Goal: Task Accomplishment & Management: Manage account settings

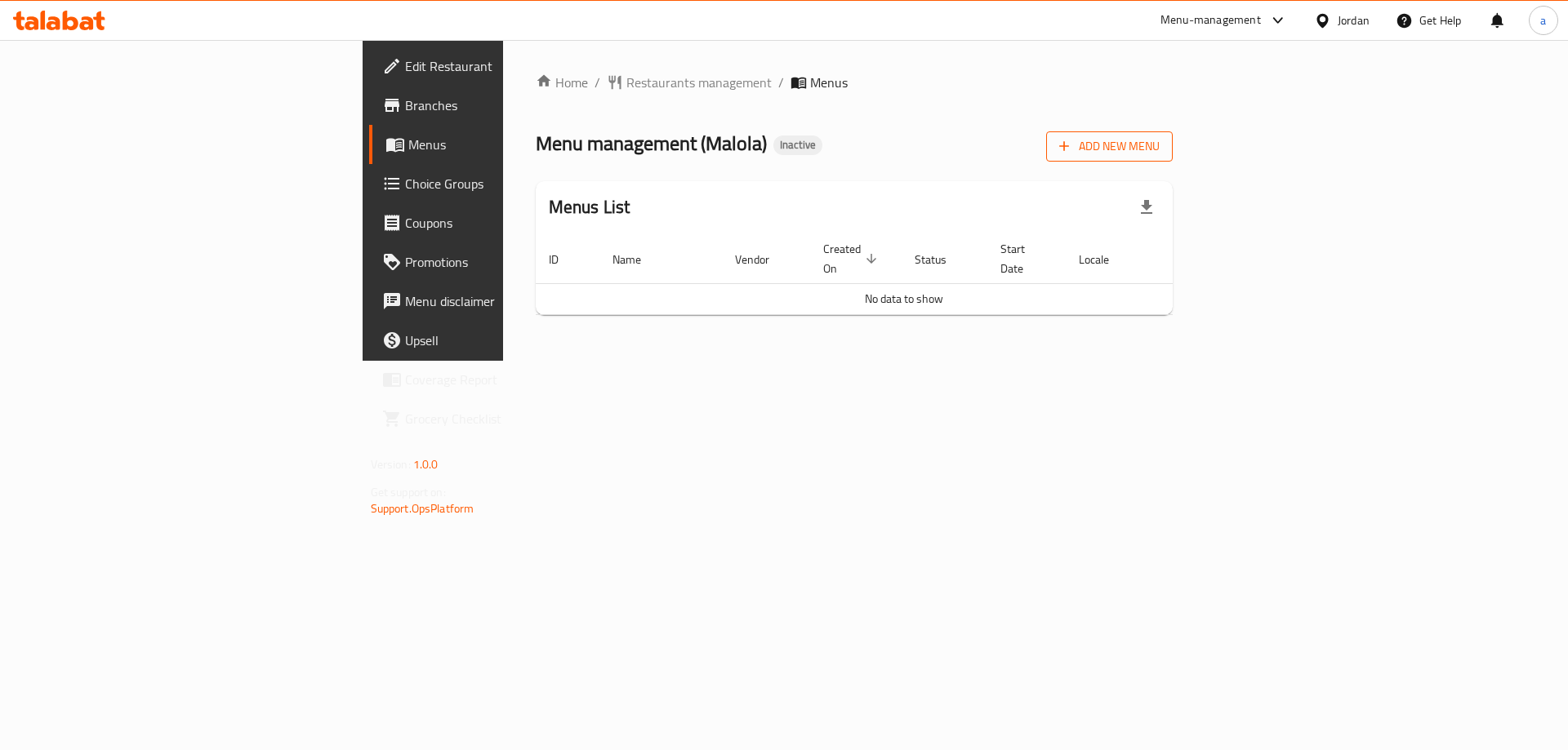
click at [1160, 140] on span "Add New Menu" at bounding box center [1110, 147] width 101 height 20
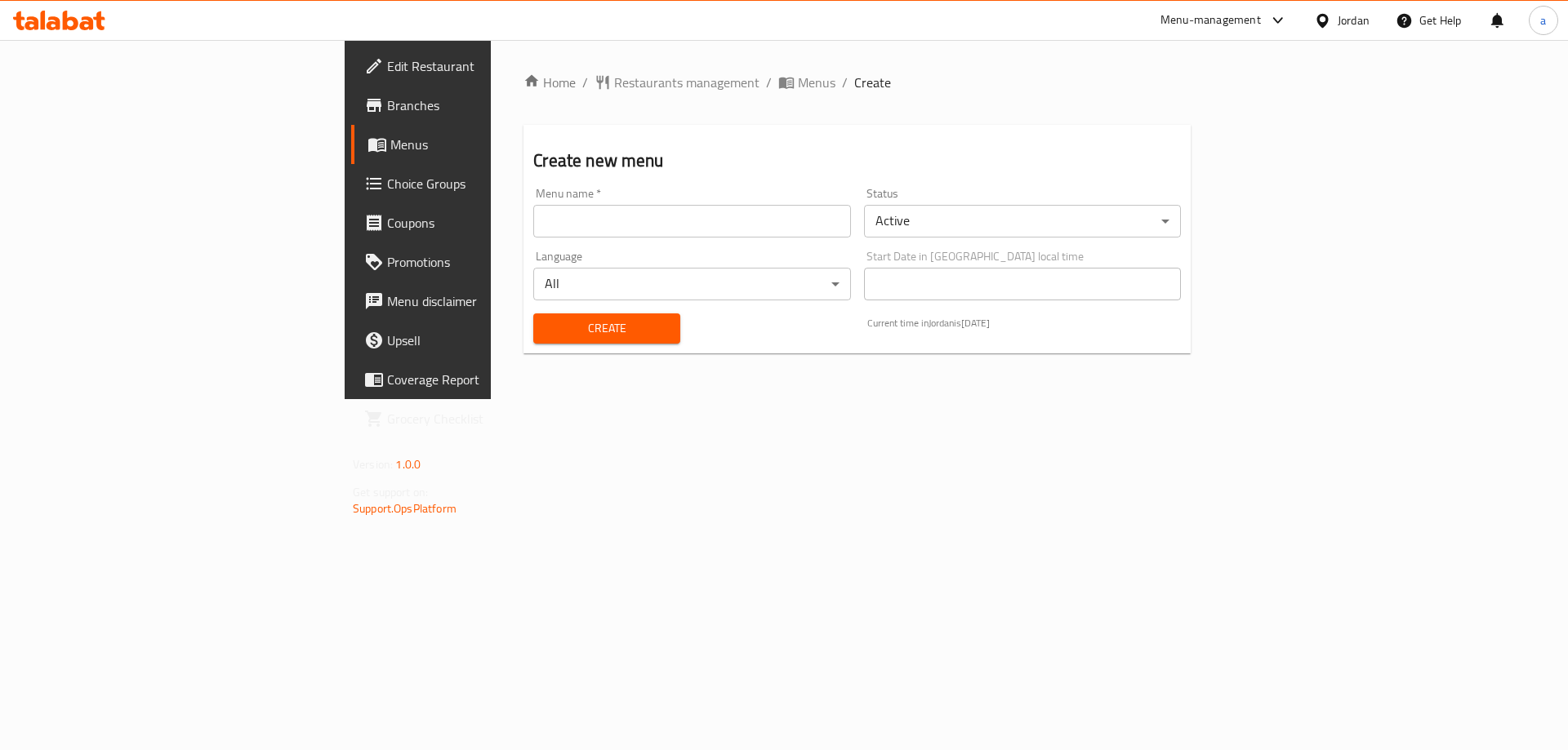
click at [533, 225] on input "text" at bounding box center [691, 221] width 317 height 33
type input "Menu"
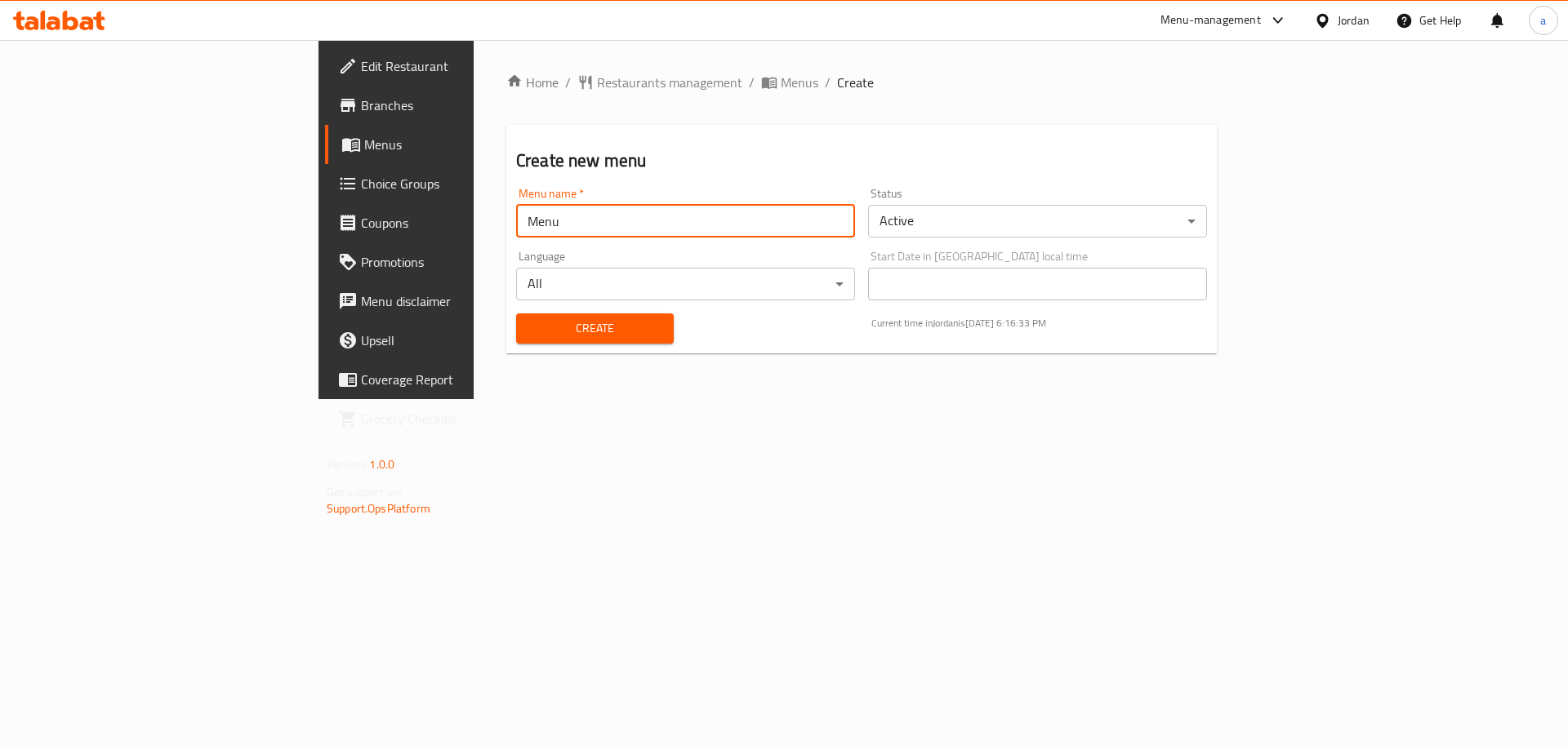
click at [529, 318] on span "Create" at bounding box center [594, 328] width 132 height 20
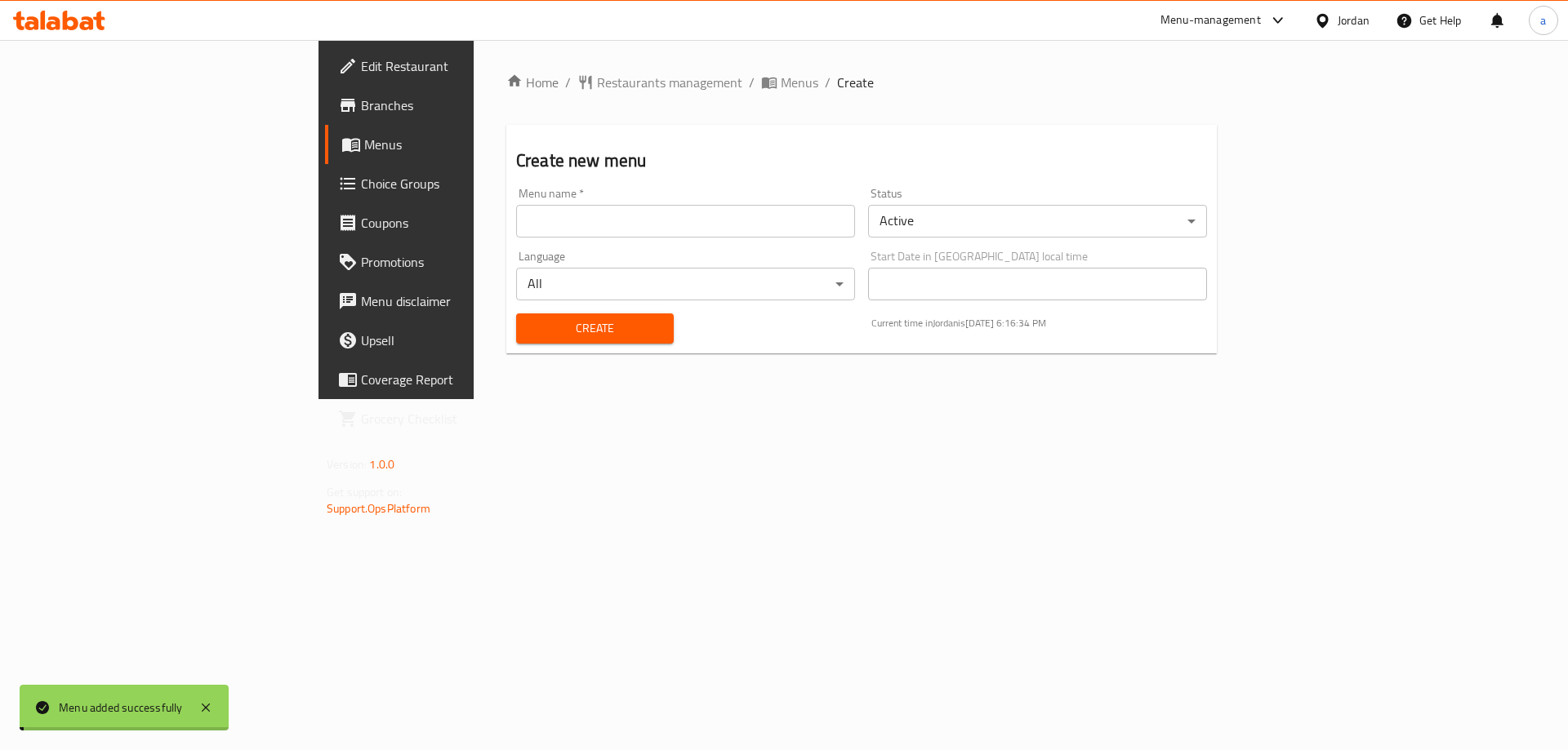
click at [365, 145] on span "Menus" at bounding box center [466, 144] width 204 height 19
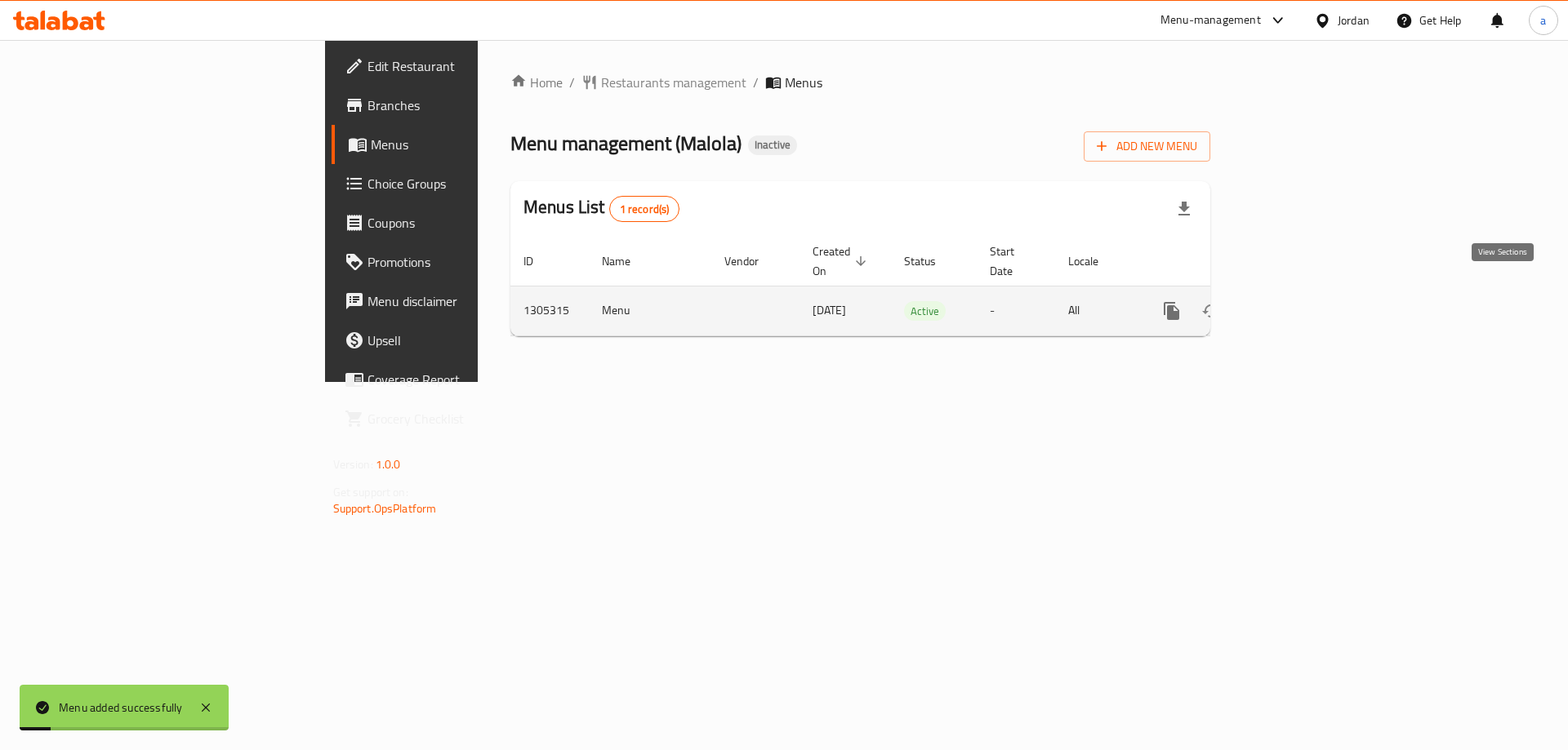
click at [1299, 302] on icon "enhanced table" at bounding box center [1289, 311] width 19 height 19
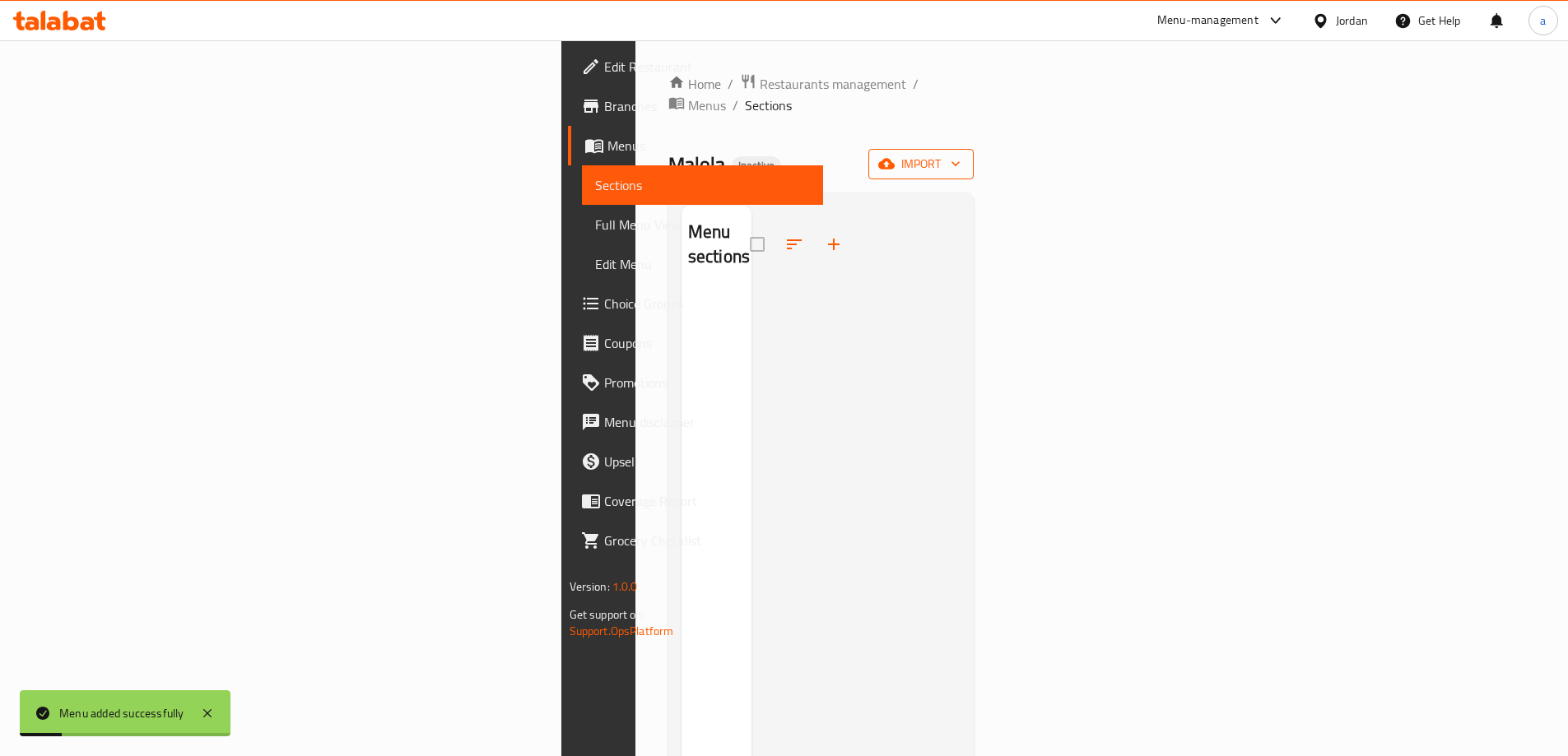
click at [961, 154] on span "import" at bounding box center [922, 164] width 79 height 20
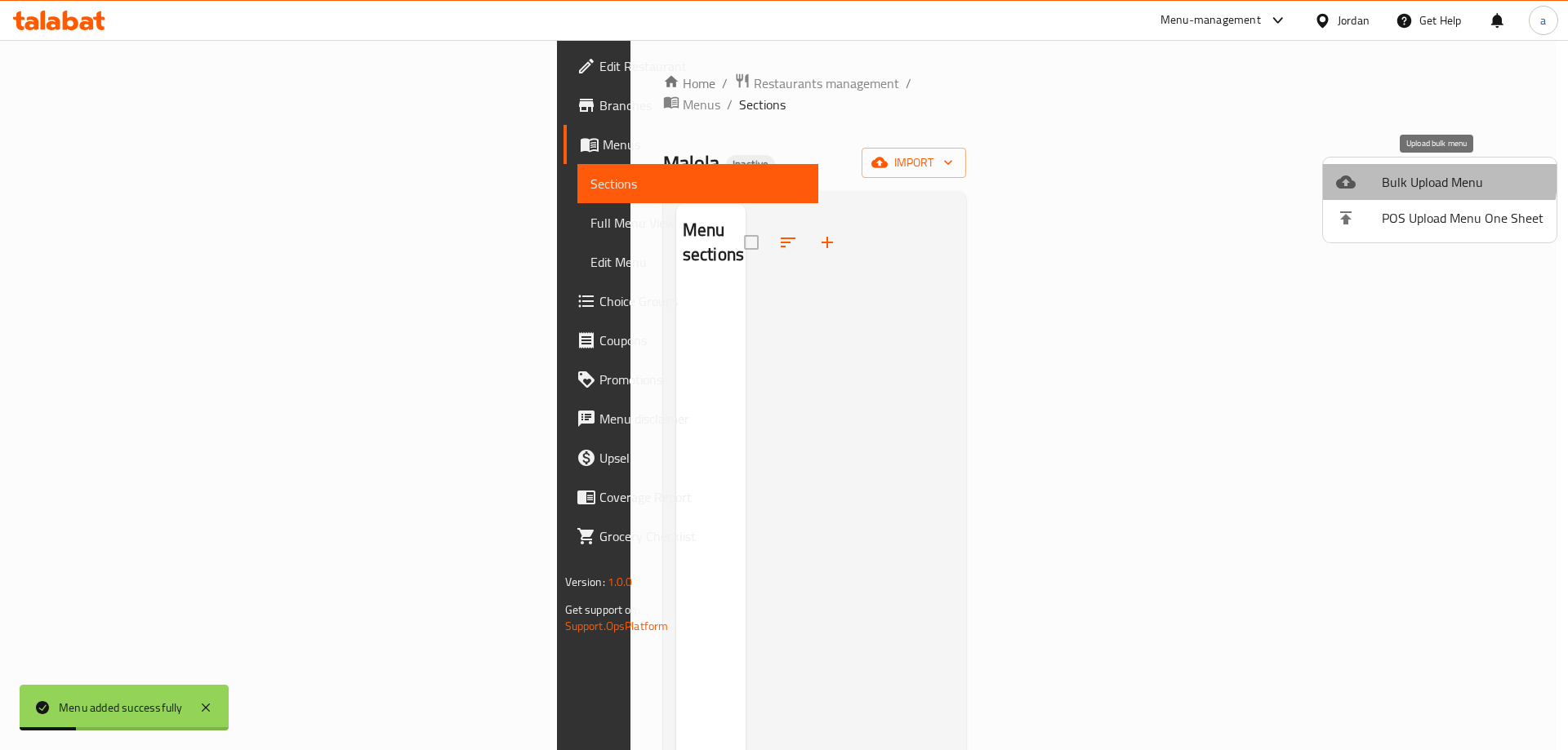
click at [1400, 175] on span "Bulk Upload Menu" at bounding box center [1462, 182] width 162 height 19
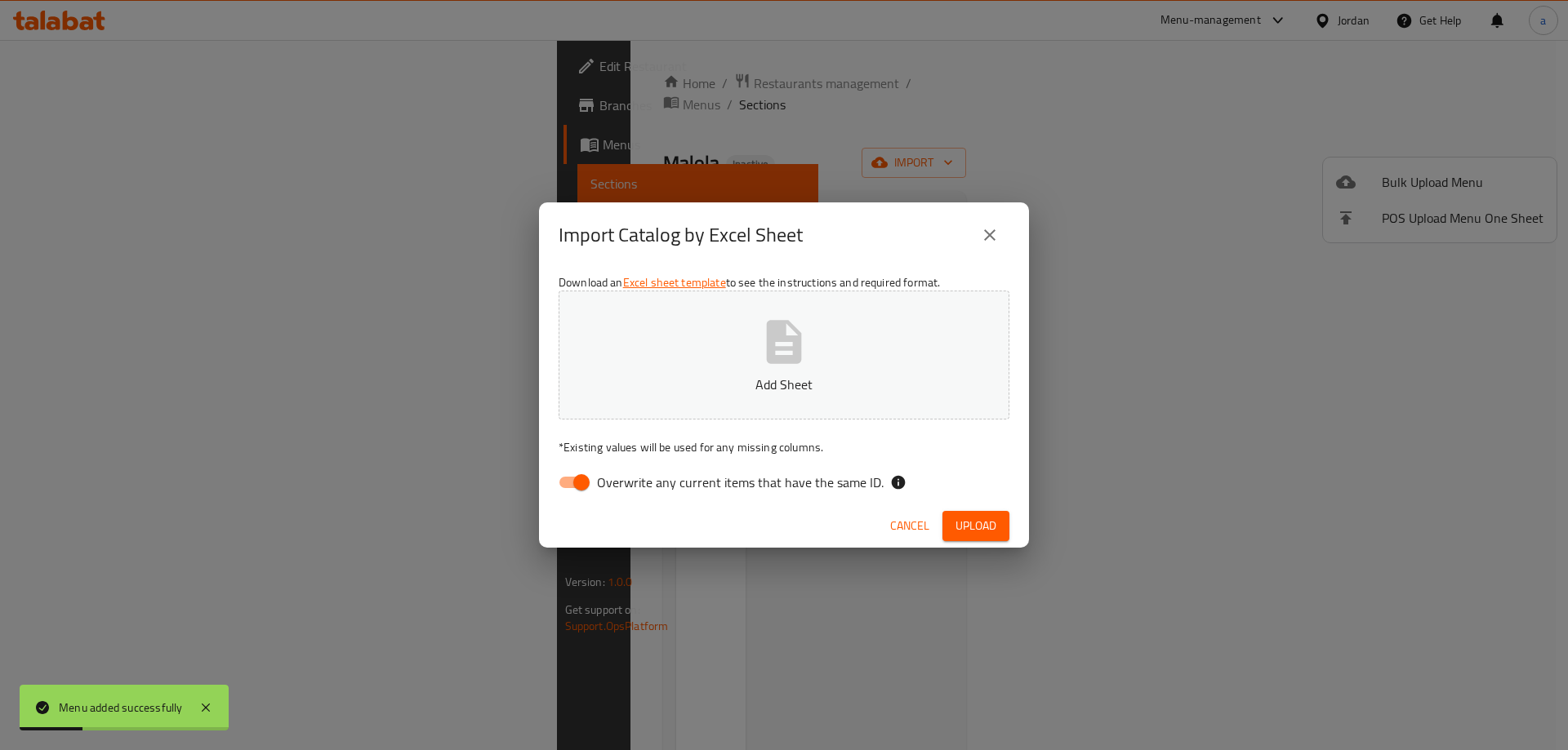
click at [923, 390] on p "Add Sheet" at bounding box center [784, 384] width 400 height 19
click at [576, 467] on input "Overwrite any current items that have the same ID." at bounding box center [581, 482] width 93 height 31
checkbox input "false"
click at [994, 525] on span "Upload" at bounding box center [975, 526] width 41 height 20
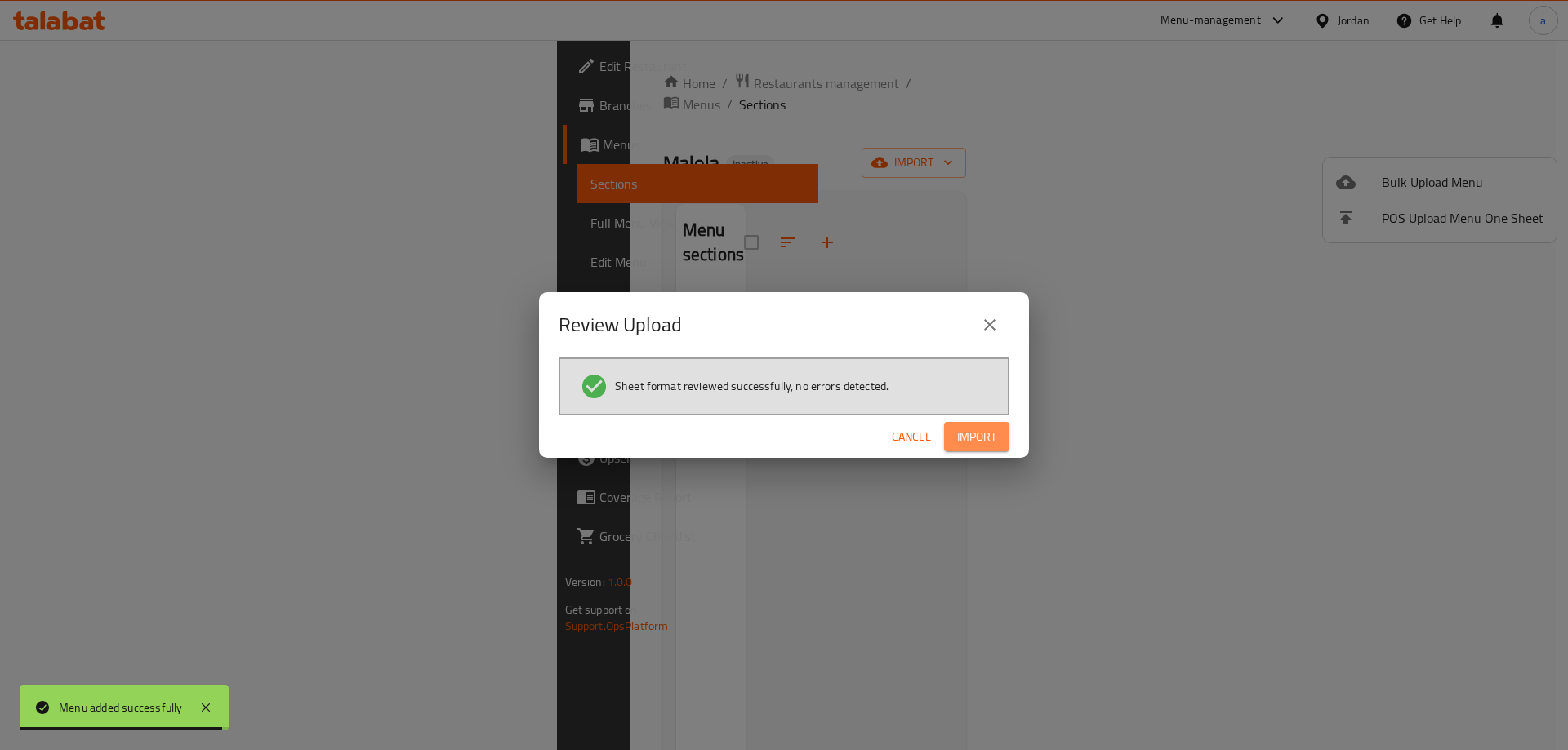
click at [973, 431] on span "Import" at bounding box center [976, 437] width 39 height 20
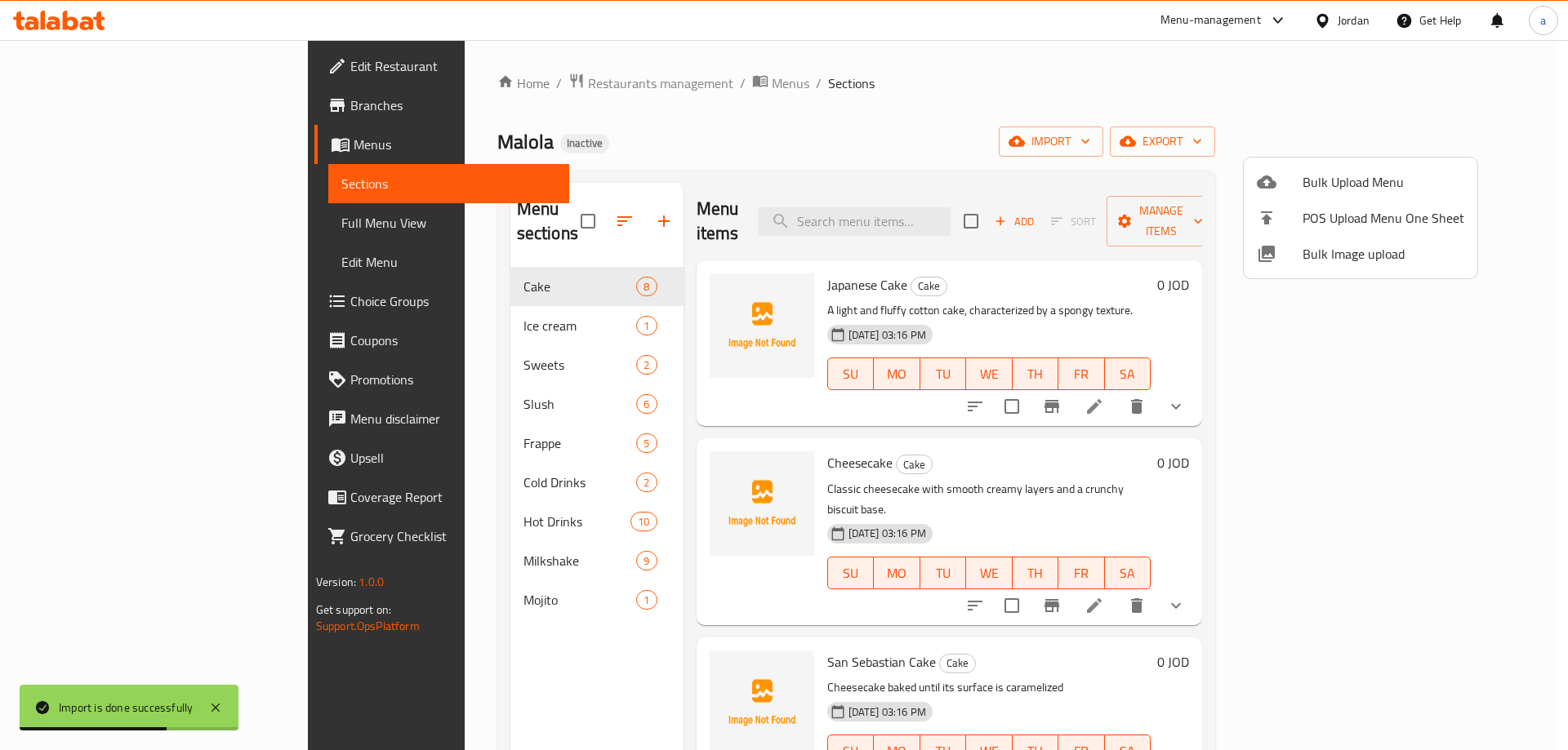
click at [99, 219] on div at bounding box center [784, 375] width 1568 height 750
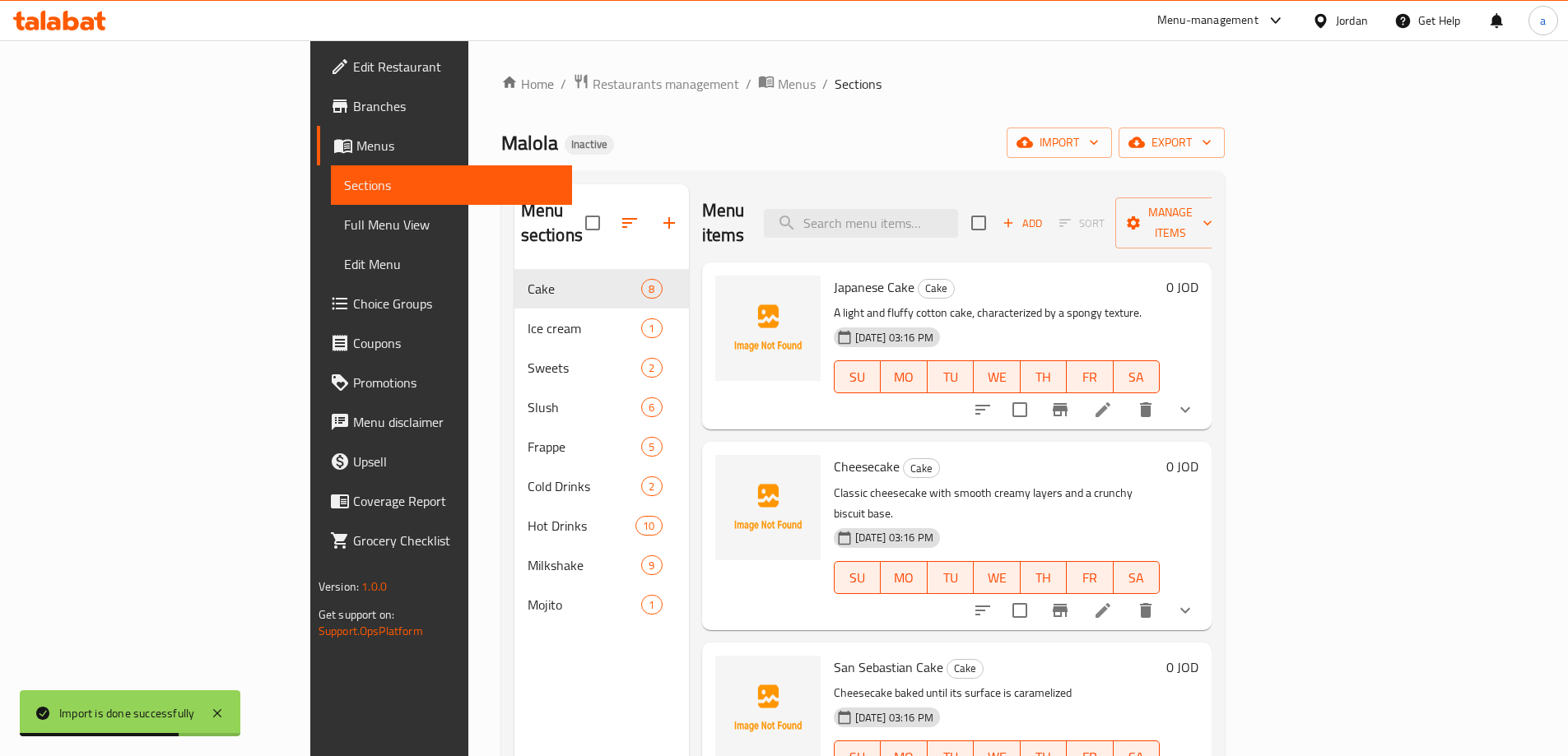
click at [344, 221] on span "Full Menu View" at bounding box center [451, 224] width 215 height 19
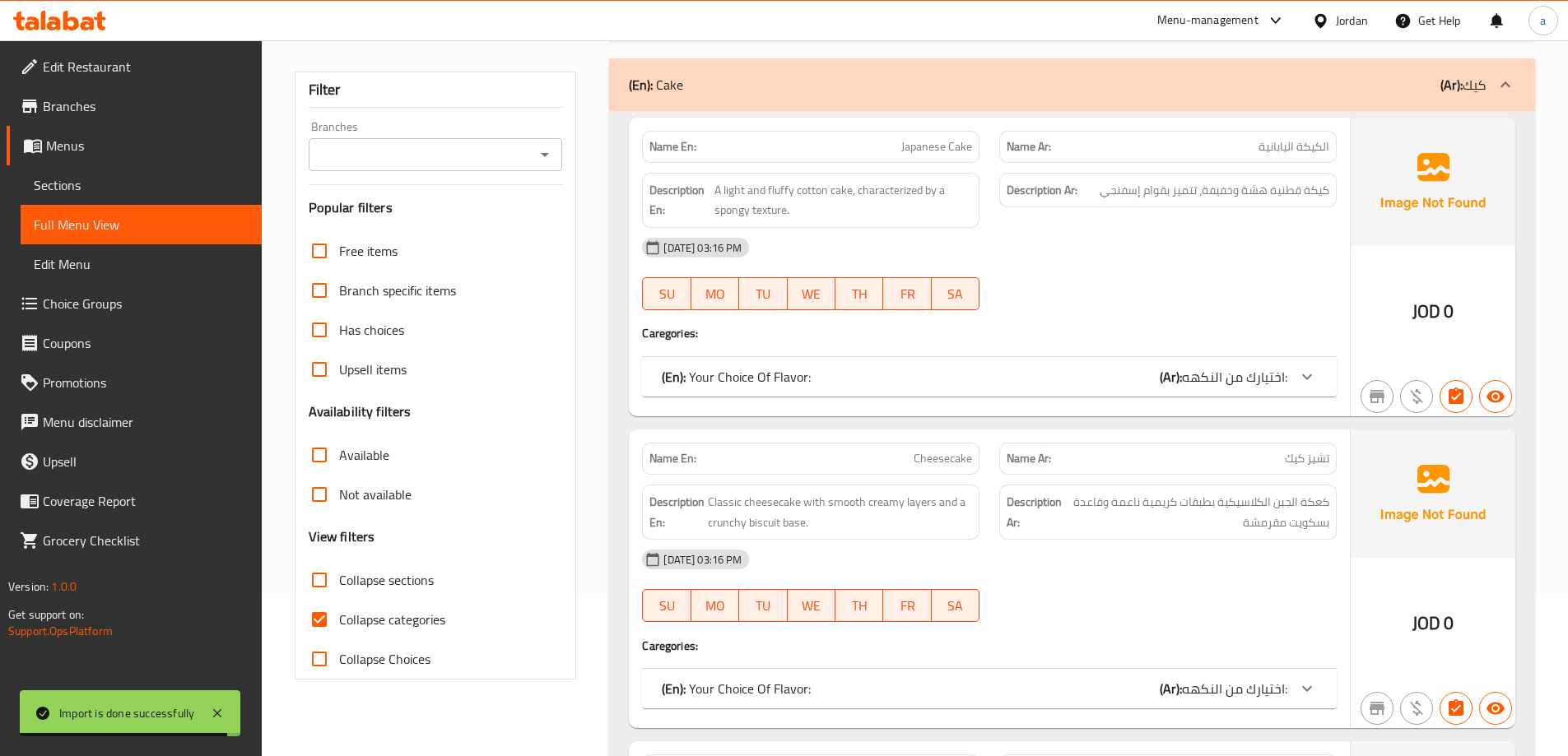
scroll to position [165, 0]
click at [433, 626] on span "Collapse categories" at bounding box center [392, 617] width 106 height 19
click at [339, 626] on input "Collapse categories" at bounding box center [319, 617] width 40 height 40
checkbox input "false"
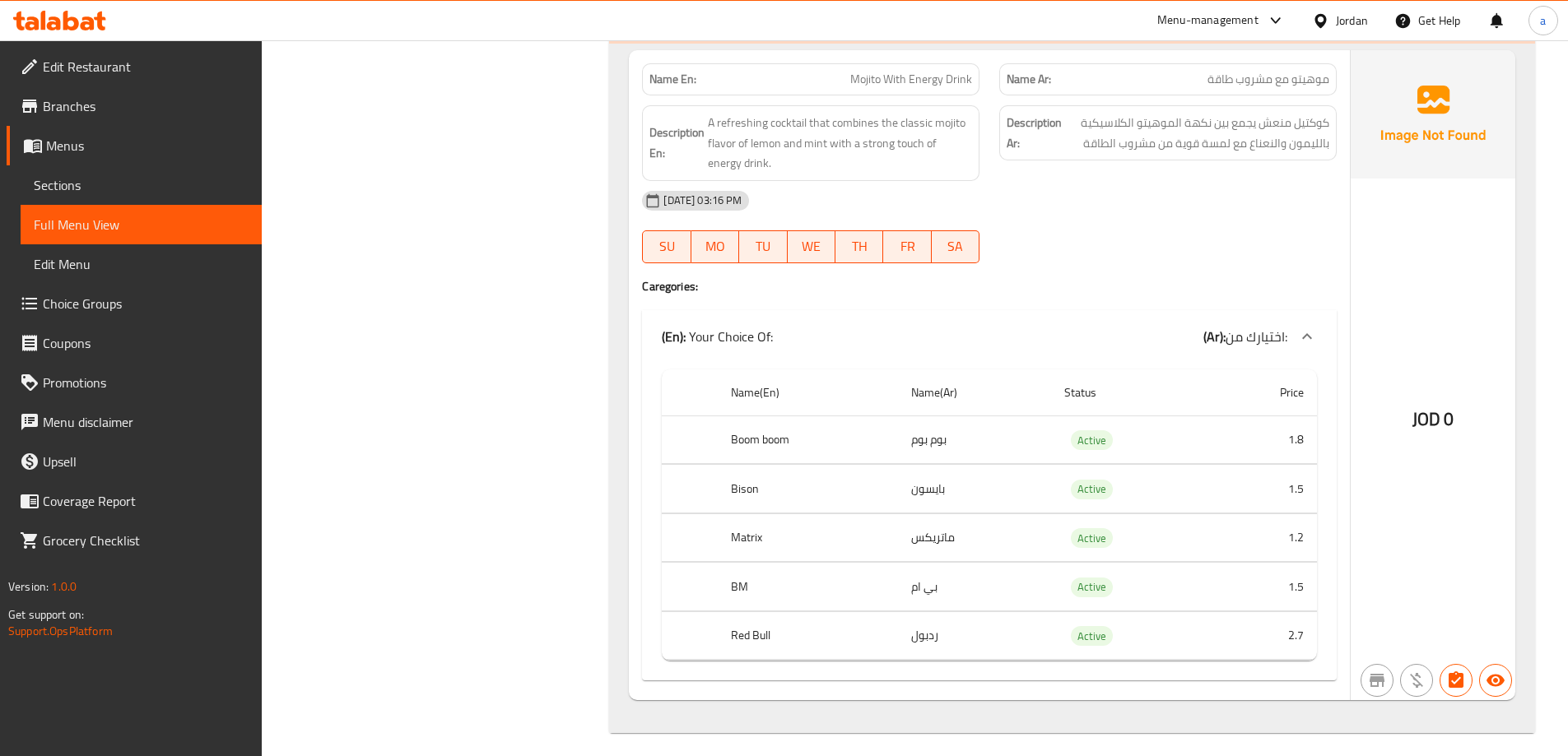
scroll to position [11718, 0]
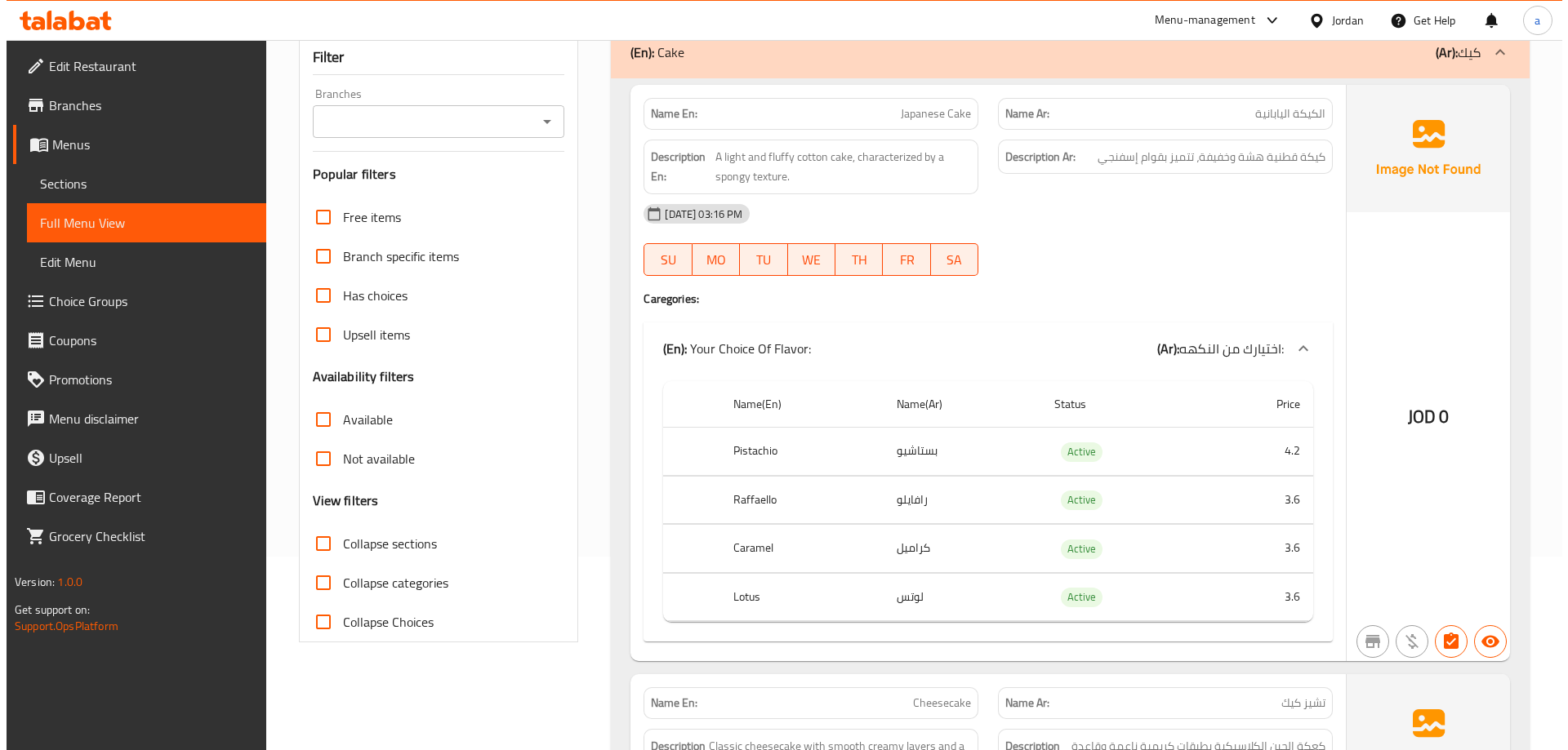
scroll to position [0, 0]
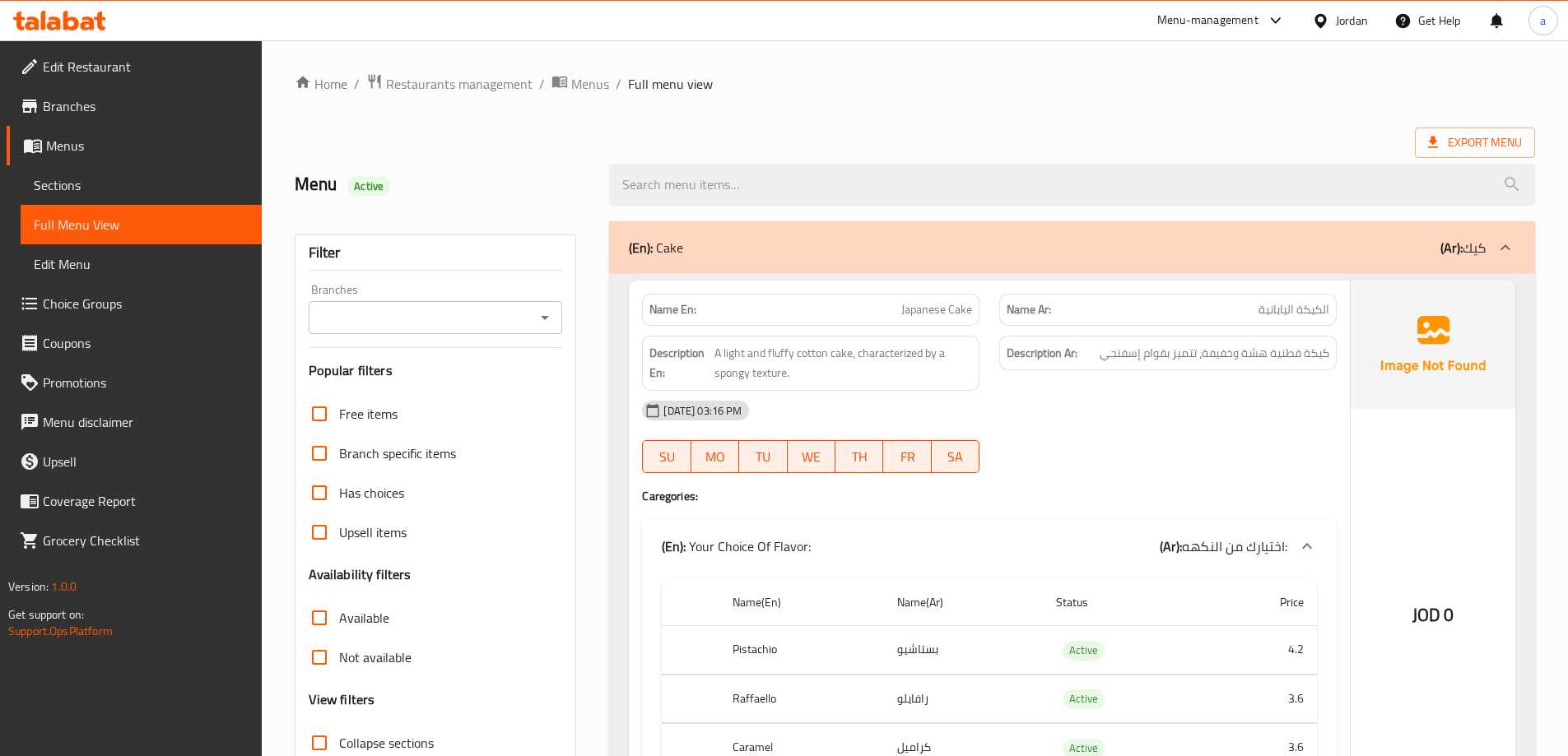
click at [739, 136] on div "Export Menu" at bounding box center [915, 143] width 1240 height 30
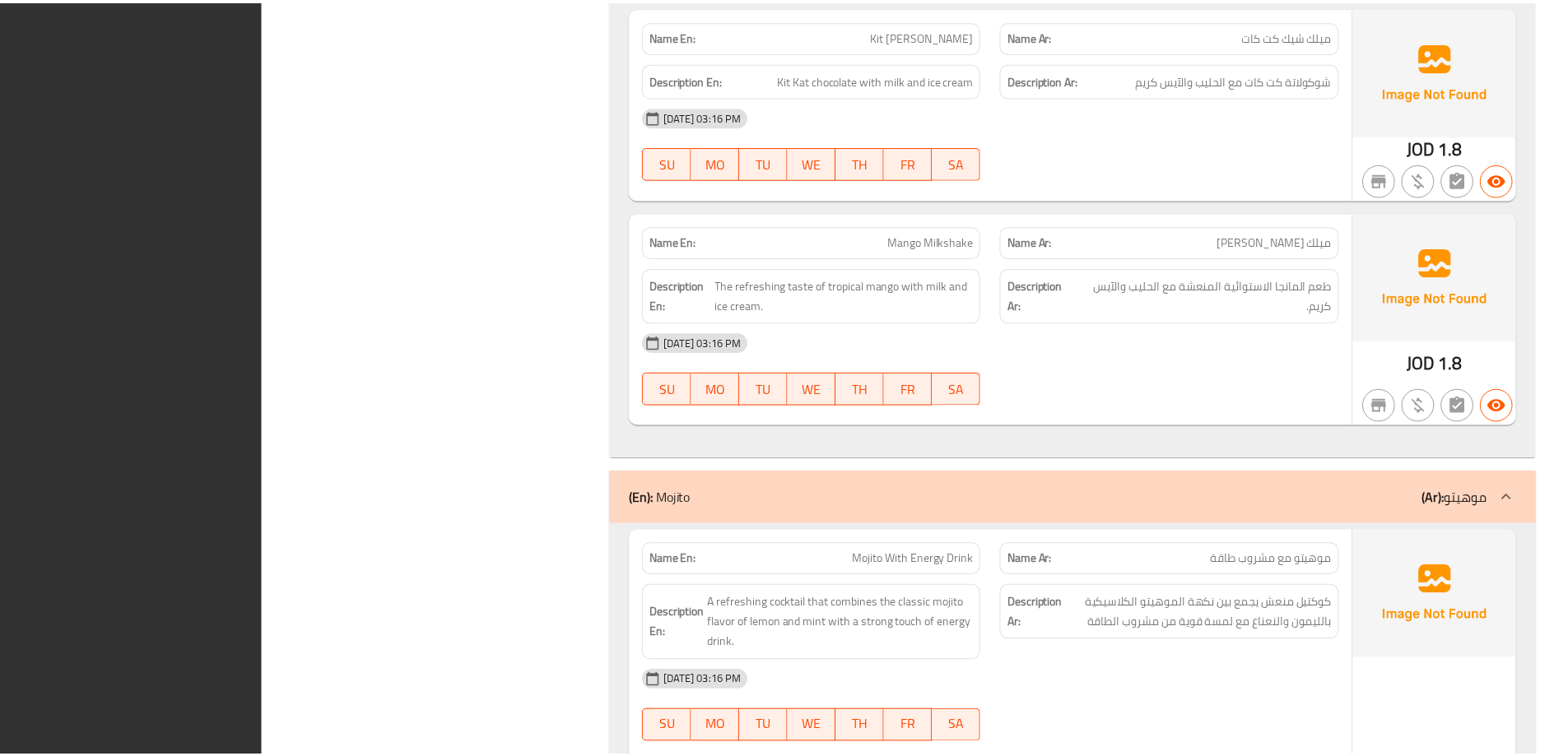
scroll to position [11718, 0]
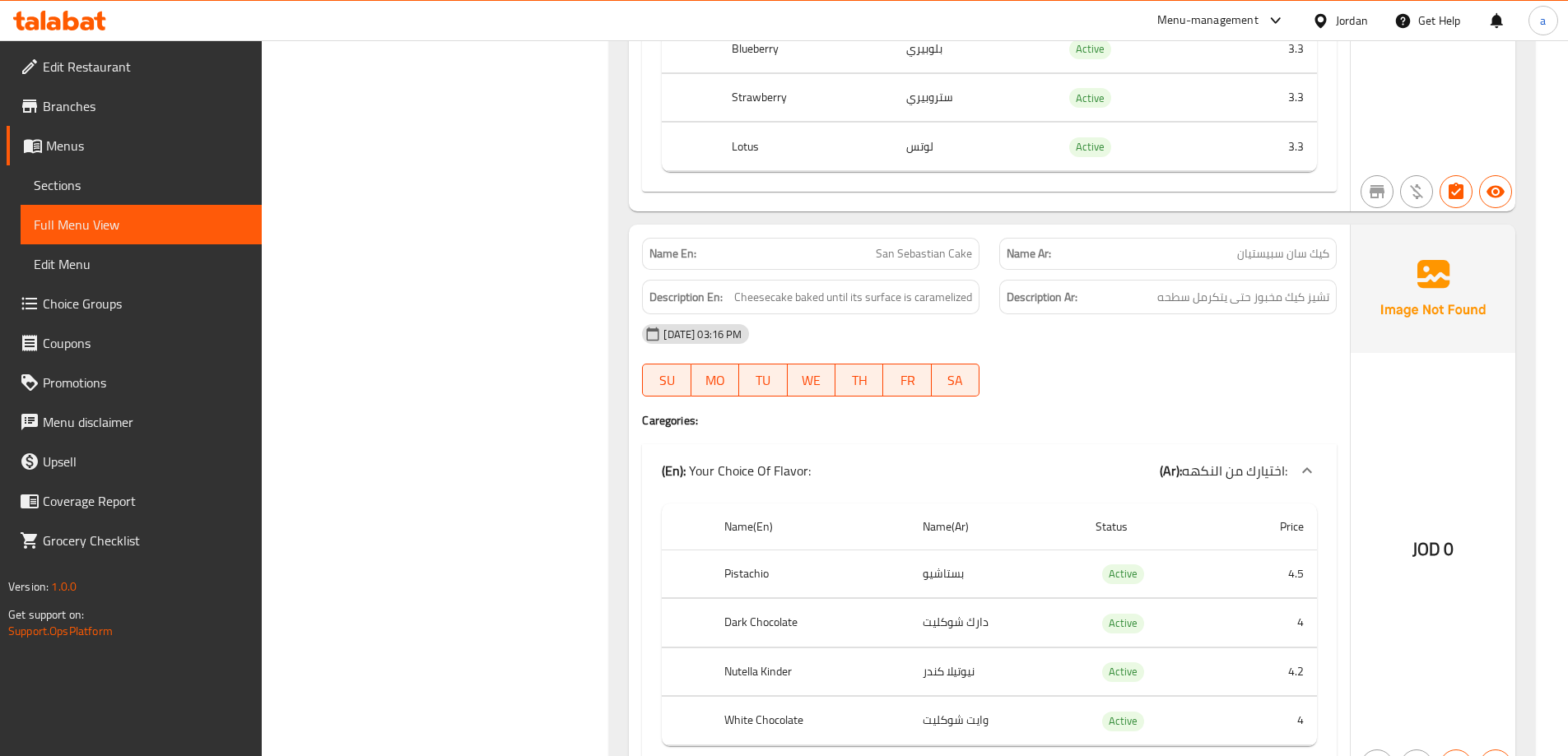
scroll to position [0, 0]
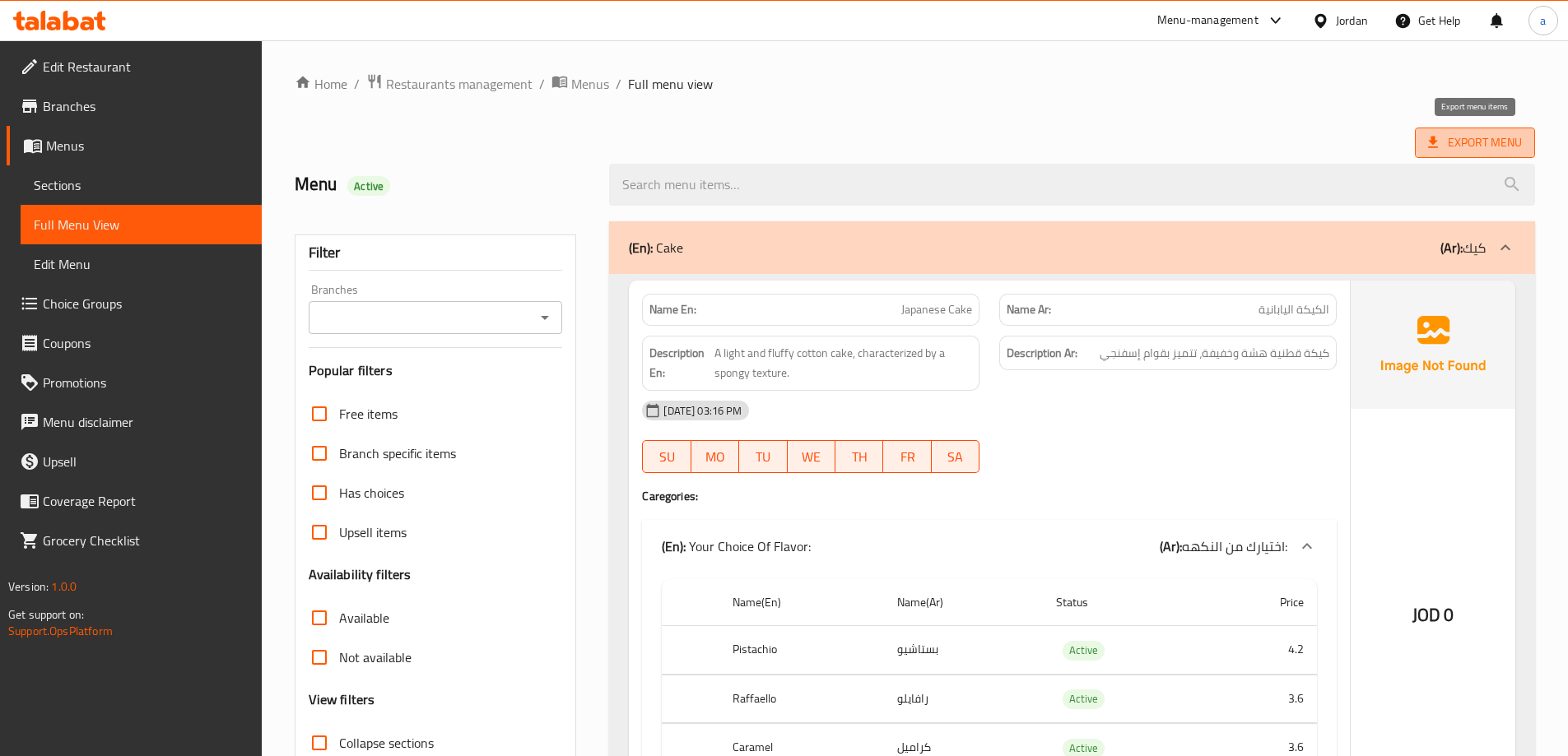
click at [1467, 154] on span "Export Menu" at bounding box center [1475, 143] width 120 height 30
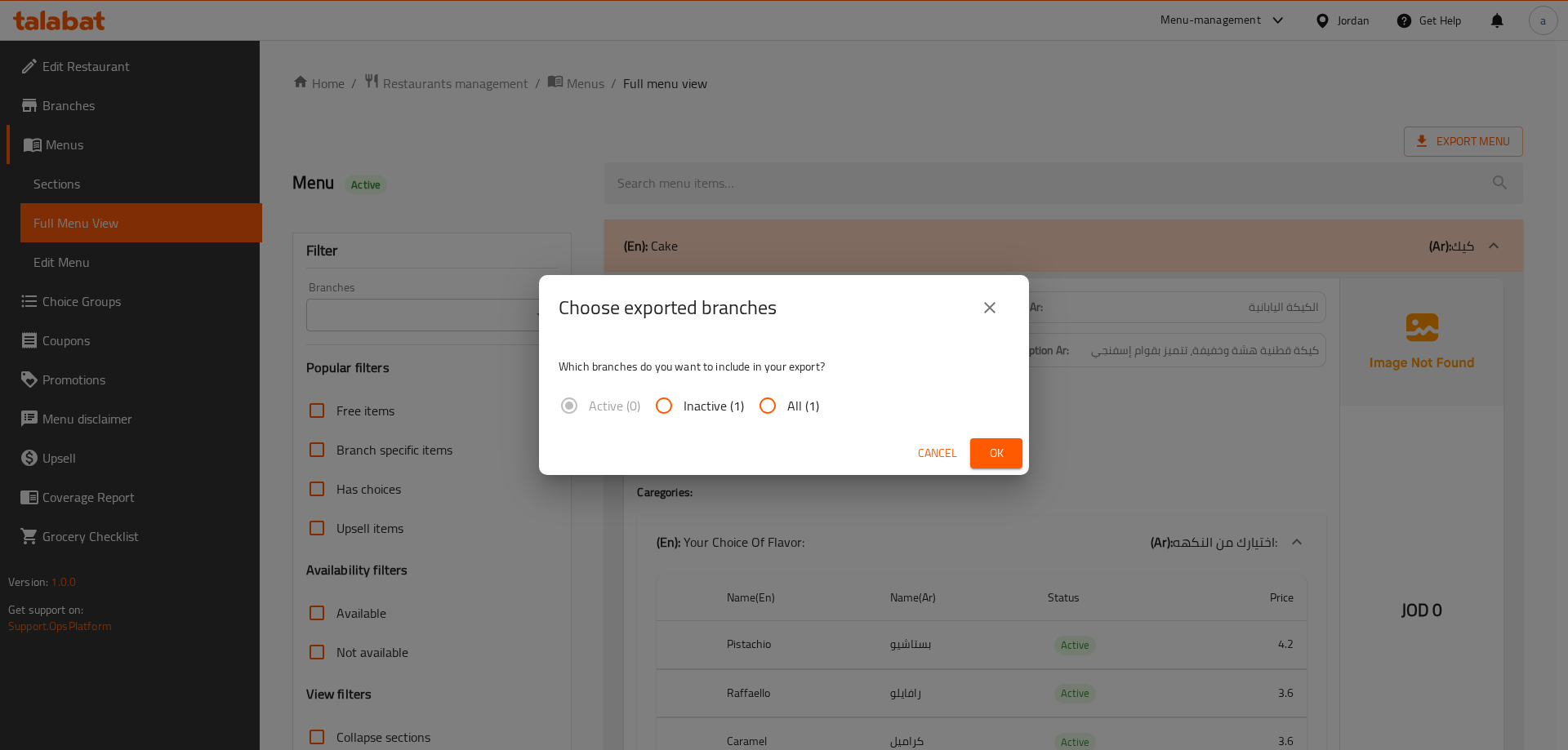
click at [794, 416] on span "All (1)" at bounding box center [803, 406] width 32 height 19
click at [787, 416] on input "All (1)" at bounding box center [768, 406] width 39 height 39
radio input "true"
click at [970, 458] on div "Cancel Ok" at bounding box center [784, 453] width 490 height 44
click at [975, 458] on button "Ok" at bounding box center [996, 453] width 52 height 30
